Goal: Task Accomplishment & Management: Complete application form

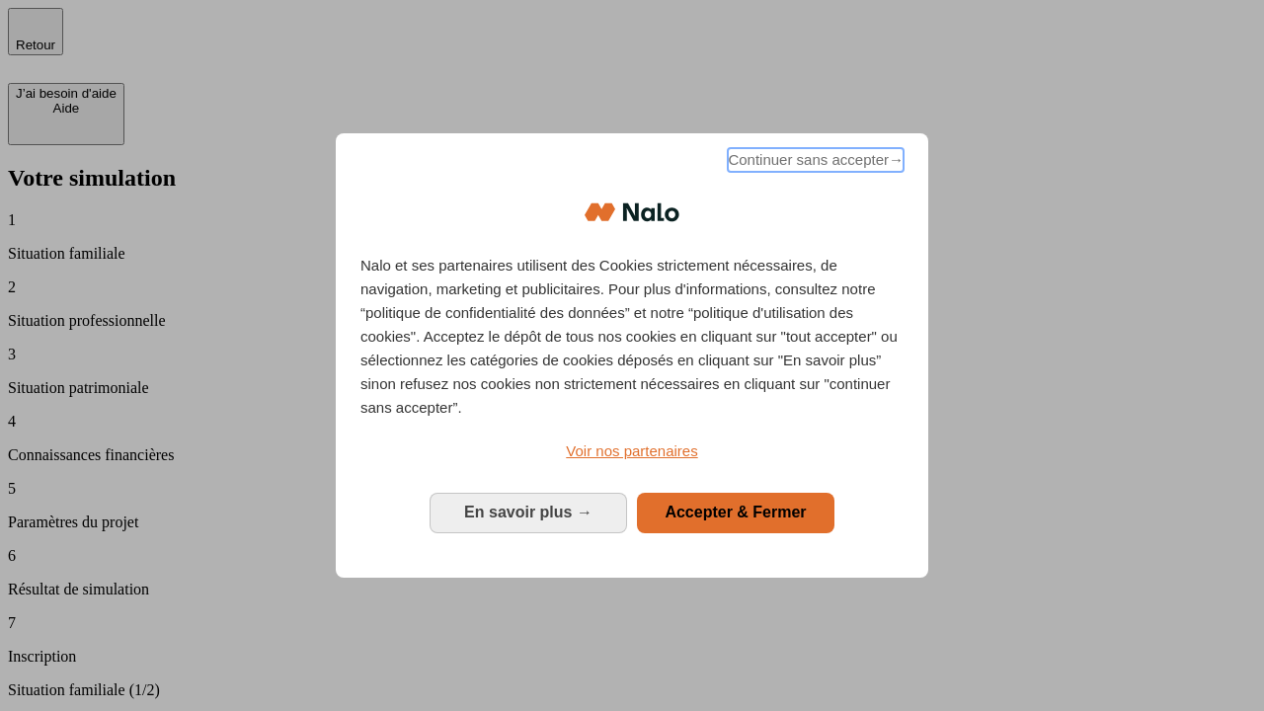
click at [814, 163] on span "Continuer sans accepter →" at bounding box center [816, 160] width 176 height 24
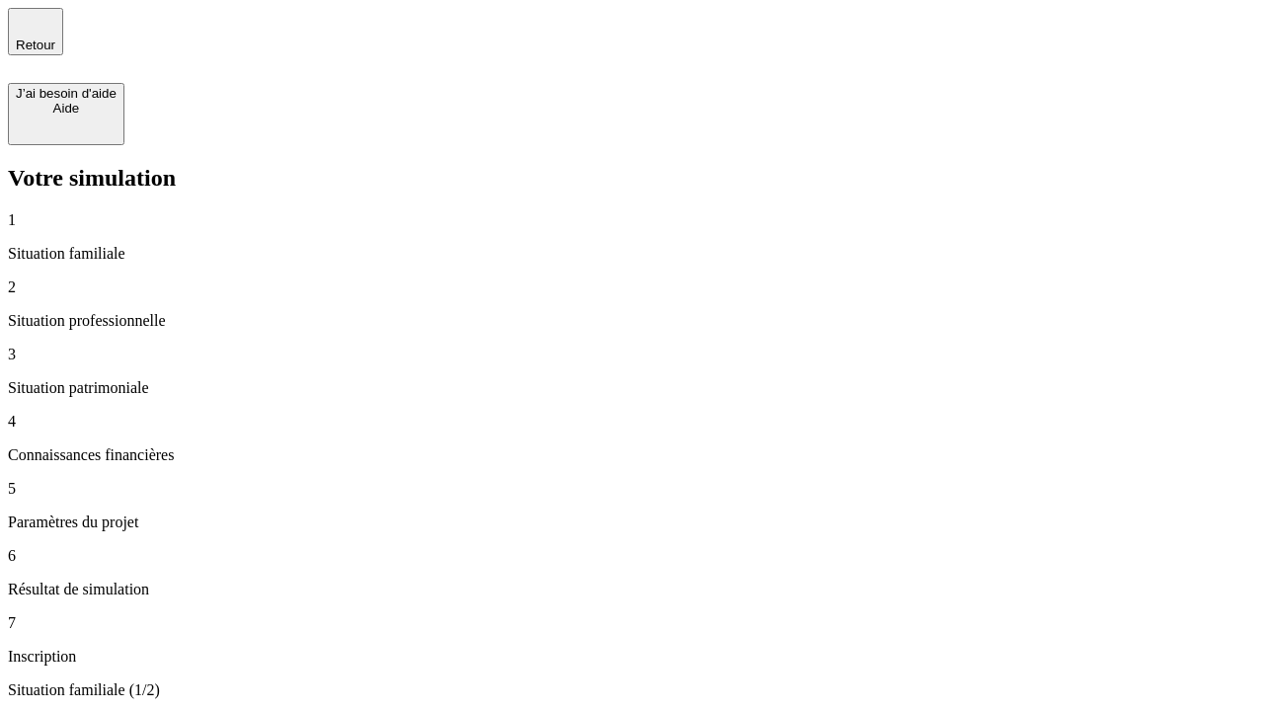
type input "30 000"
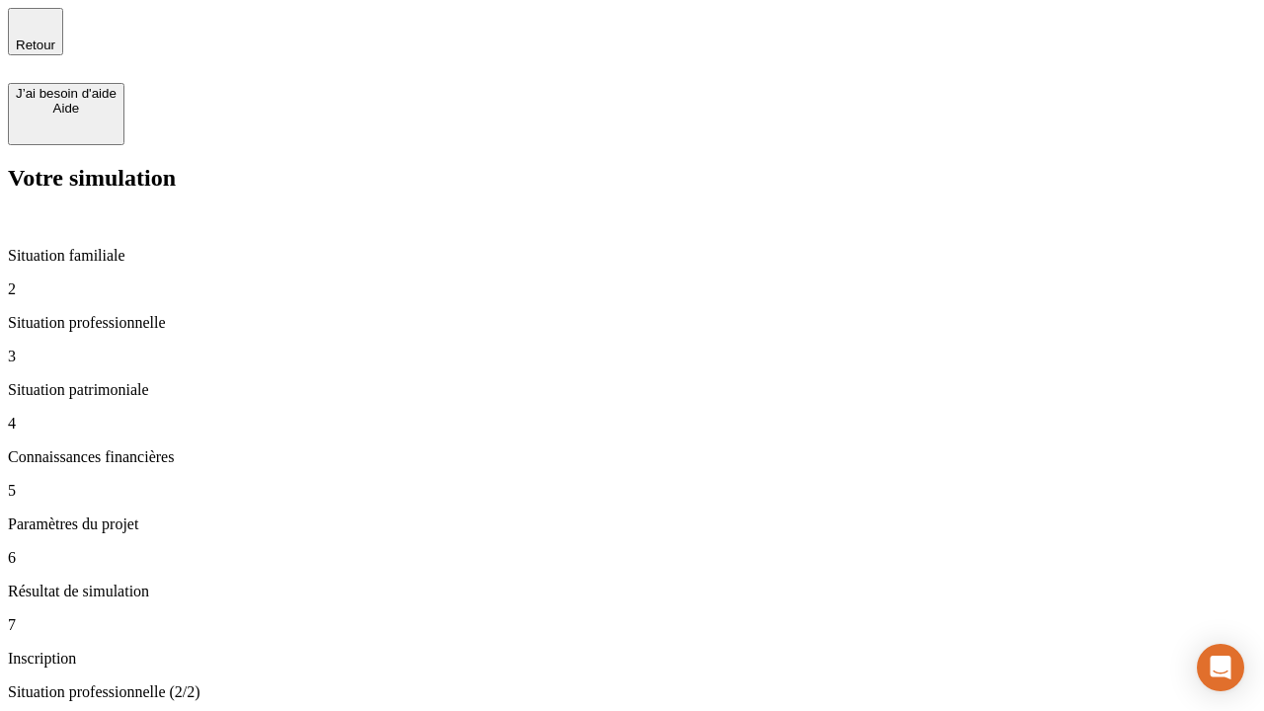
type input "1 000"
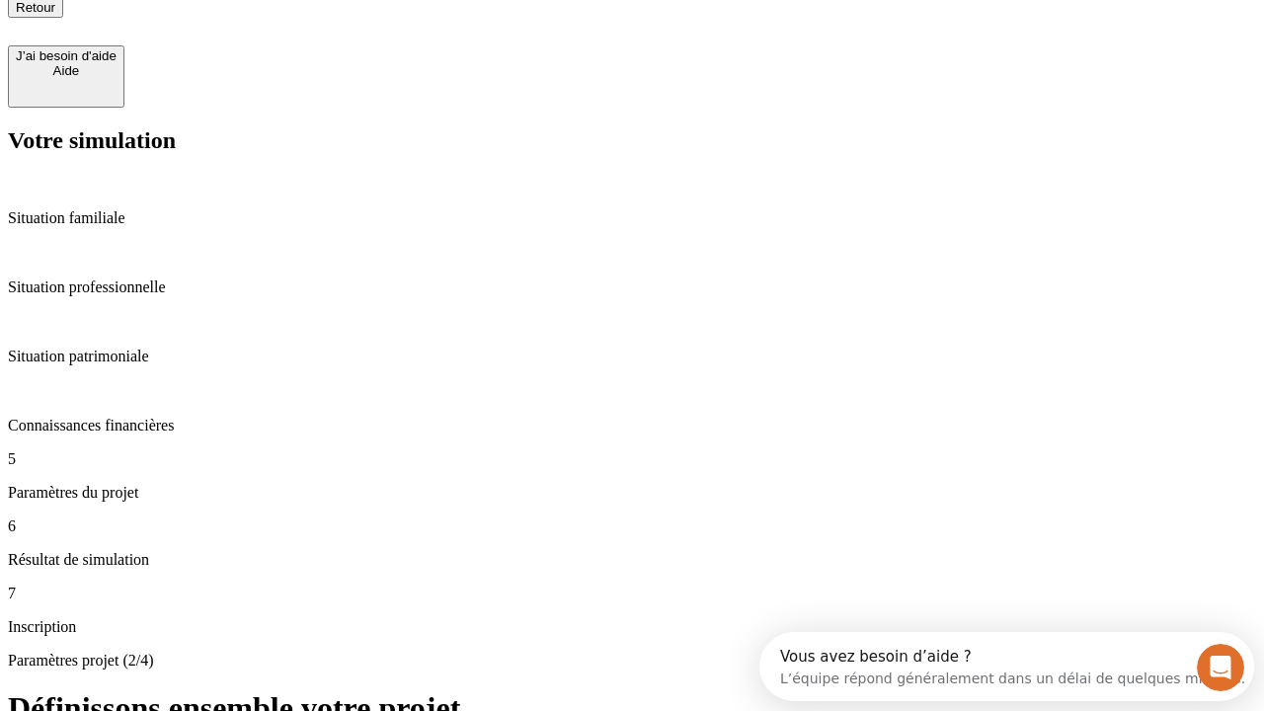
type input "65"
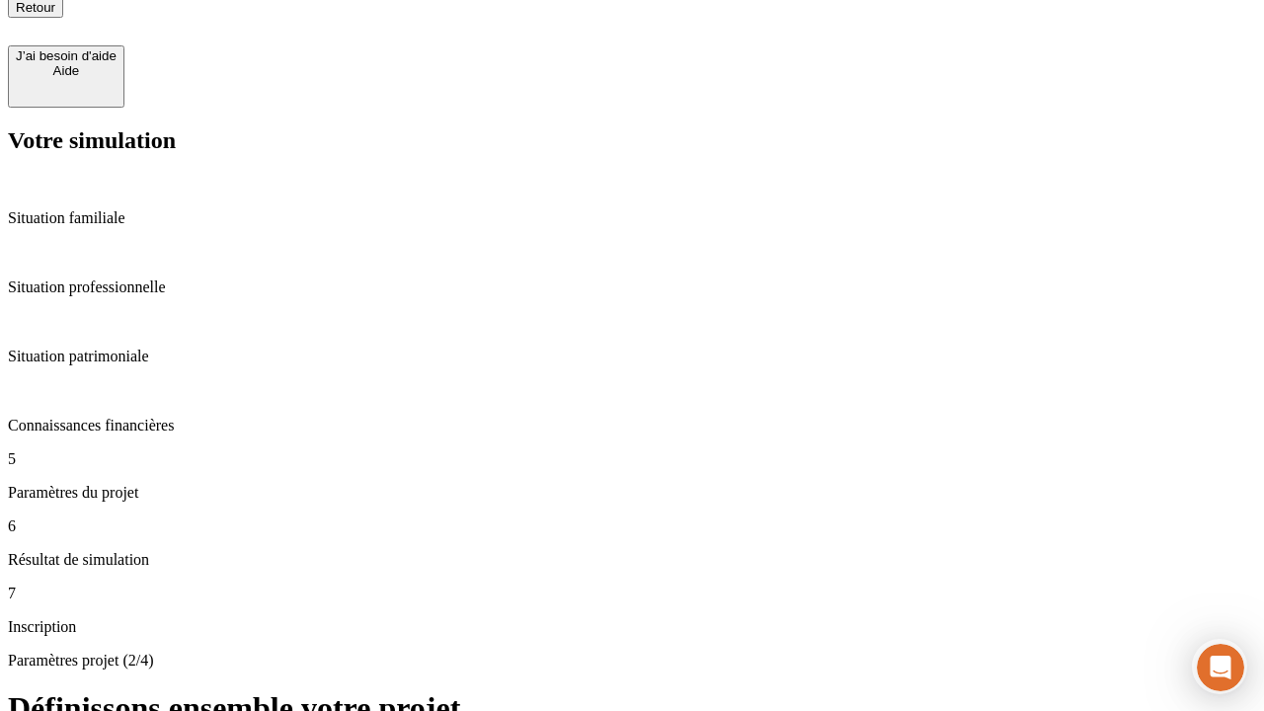
type input "5 000"
type input "640"
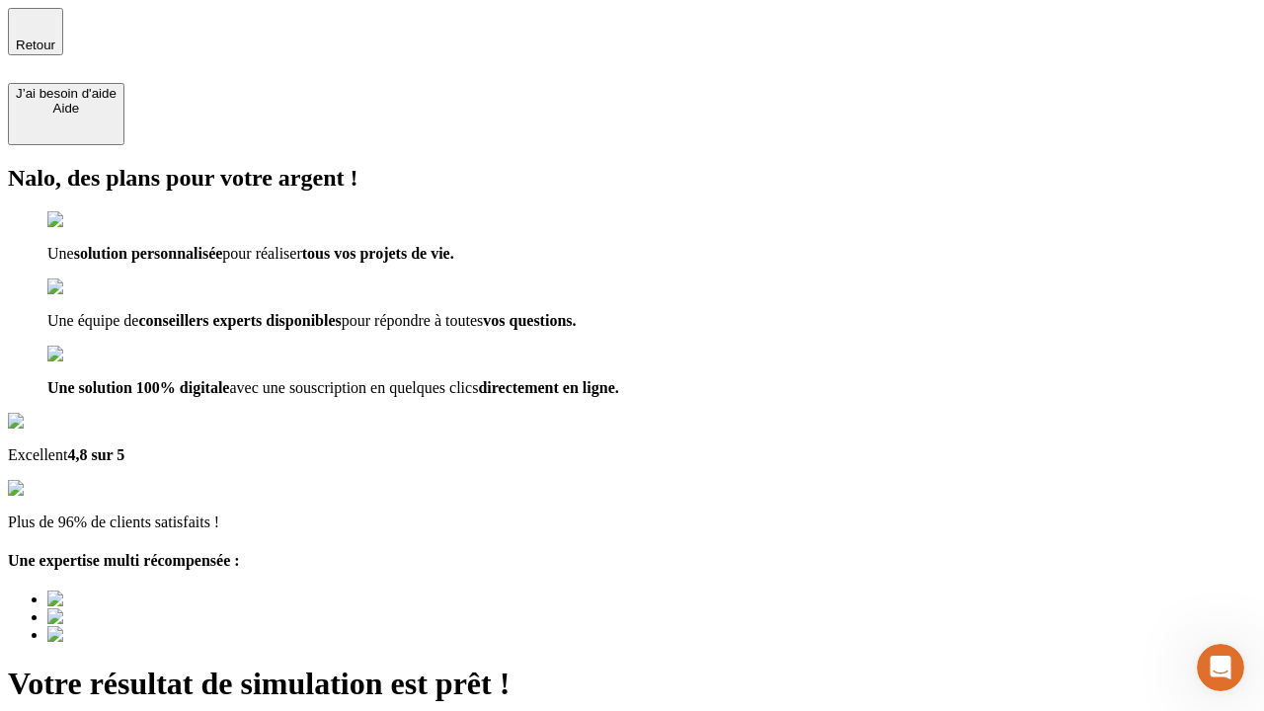
type input "[EMAIL_ADDRESS][DOMAIN_NAME]"
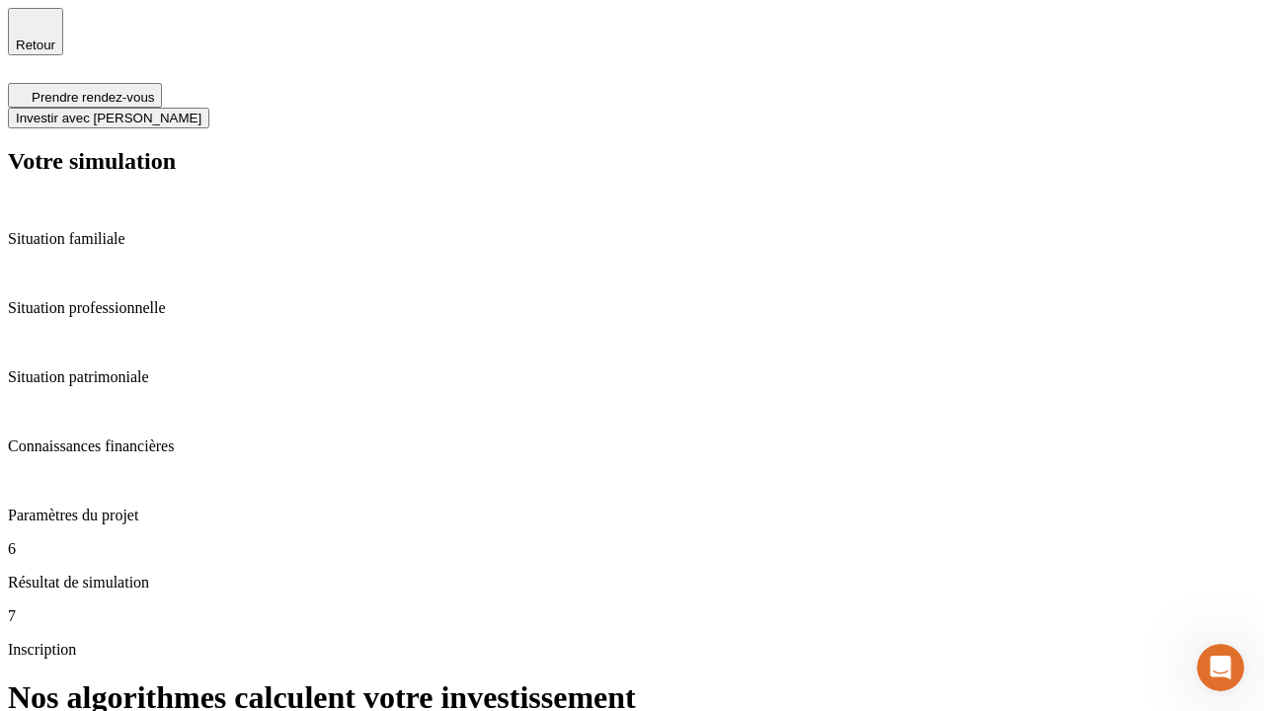
scroll to position [8, 0]
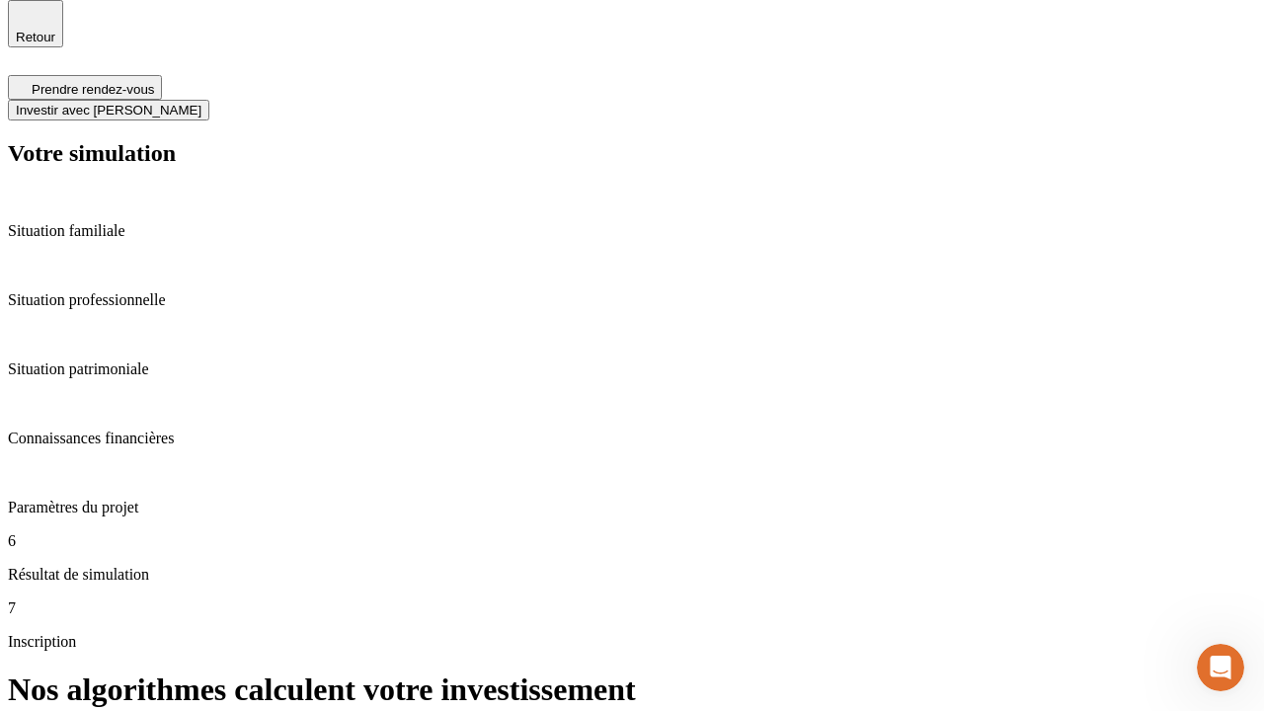
click at [201, 103] on span "Investir avec [PERSON_NAME]" at bounding box center [109, 110] width 186 height 15
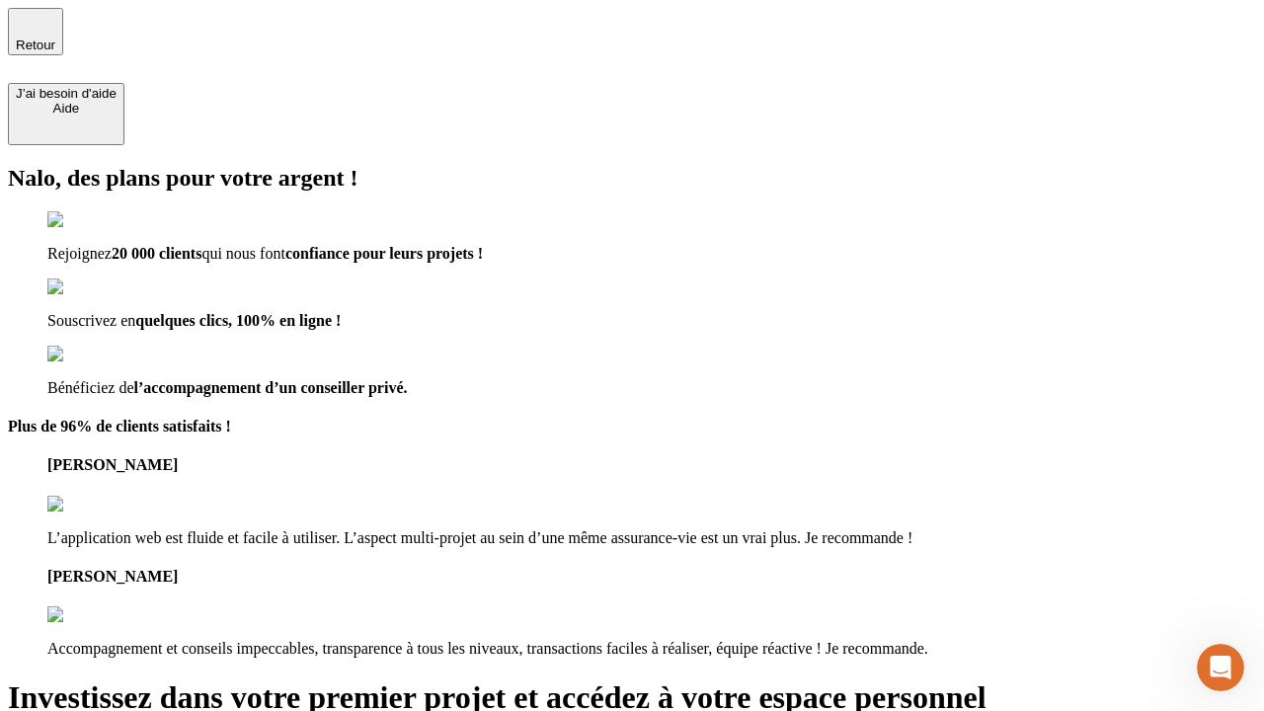
type input "[PERSON_NAME][EMAIL_ADDRESS][DOMAIN_NAME]"
